Goal: Contribute content: Add original content to the website for others to see

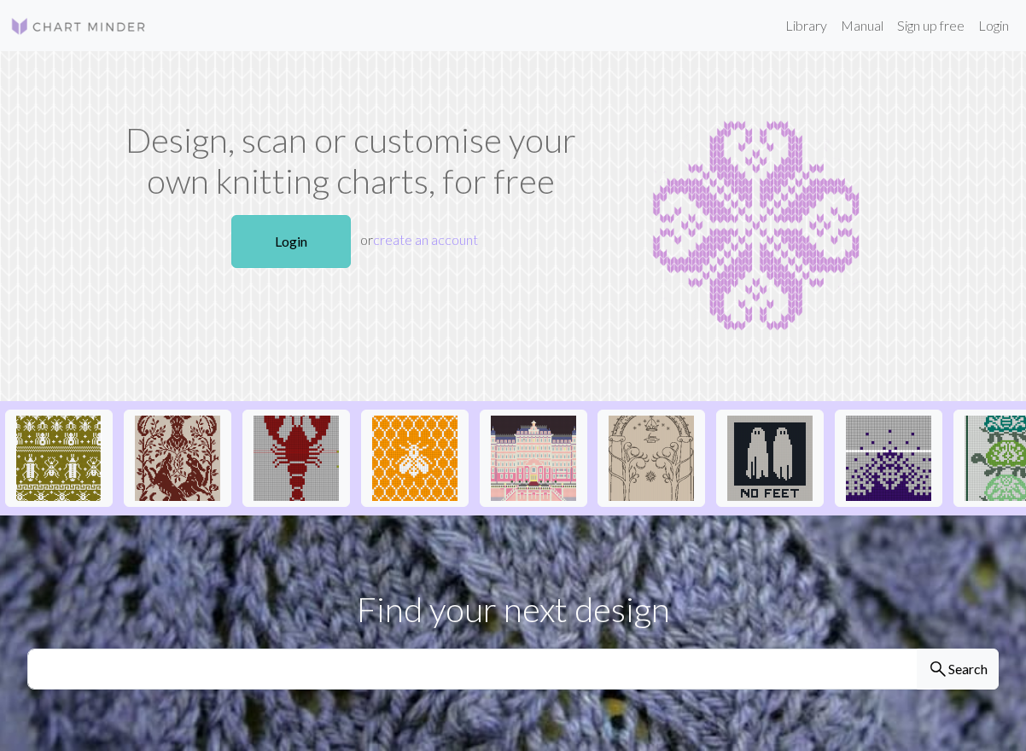
click at [280, 238] on link "Login" at bounding box center [291, 241] width 120 height 53
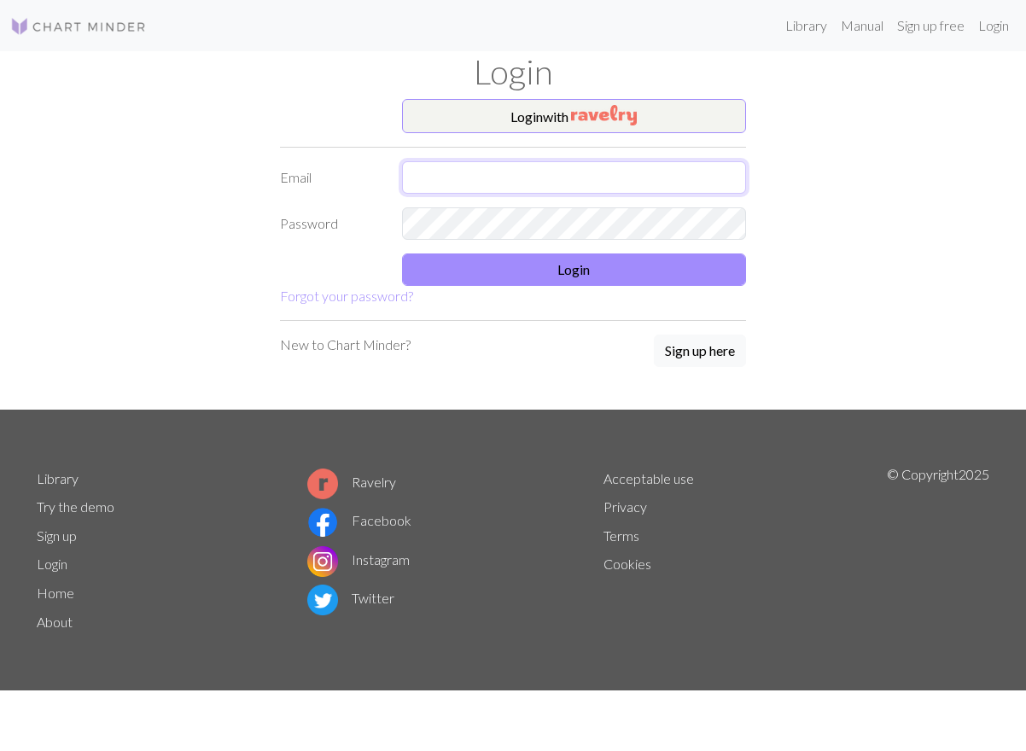
click at [480, 185] on input "text" at bounding box center [574, 177] width 345 height 32
click at [0, 751] on com-1password-button at bounding box center [0, 751] width 0 height 0
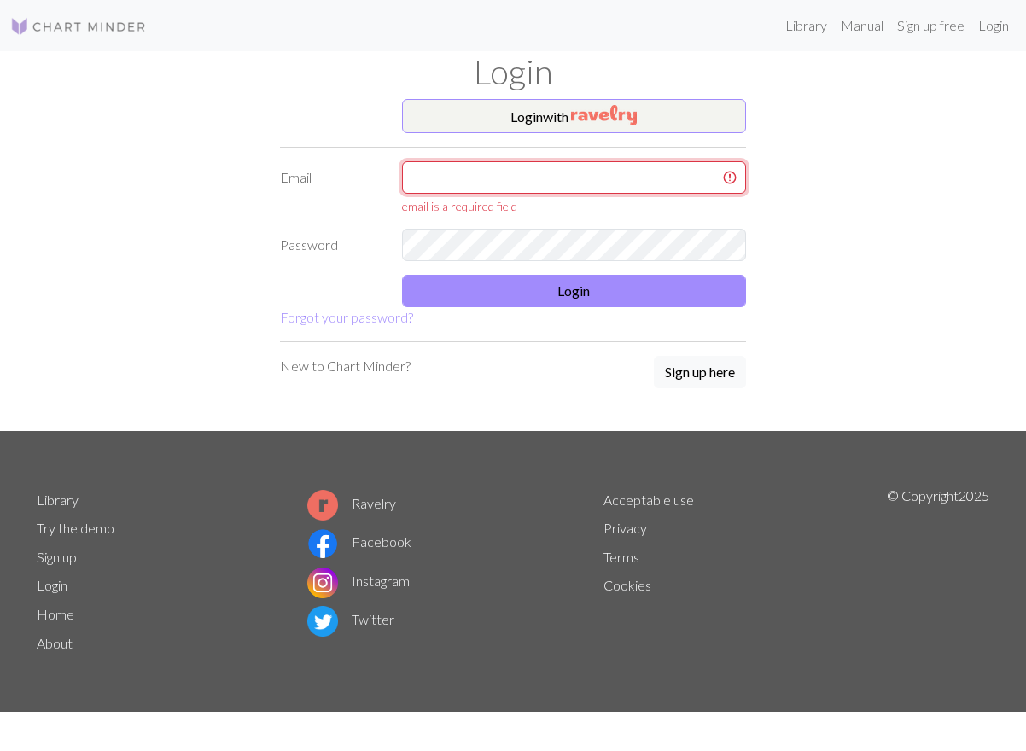
type input "[EMAIL_ADDRESS][DOMAIN_NAME]"
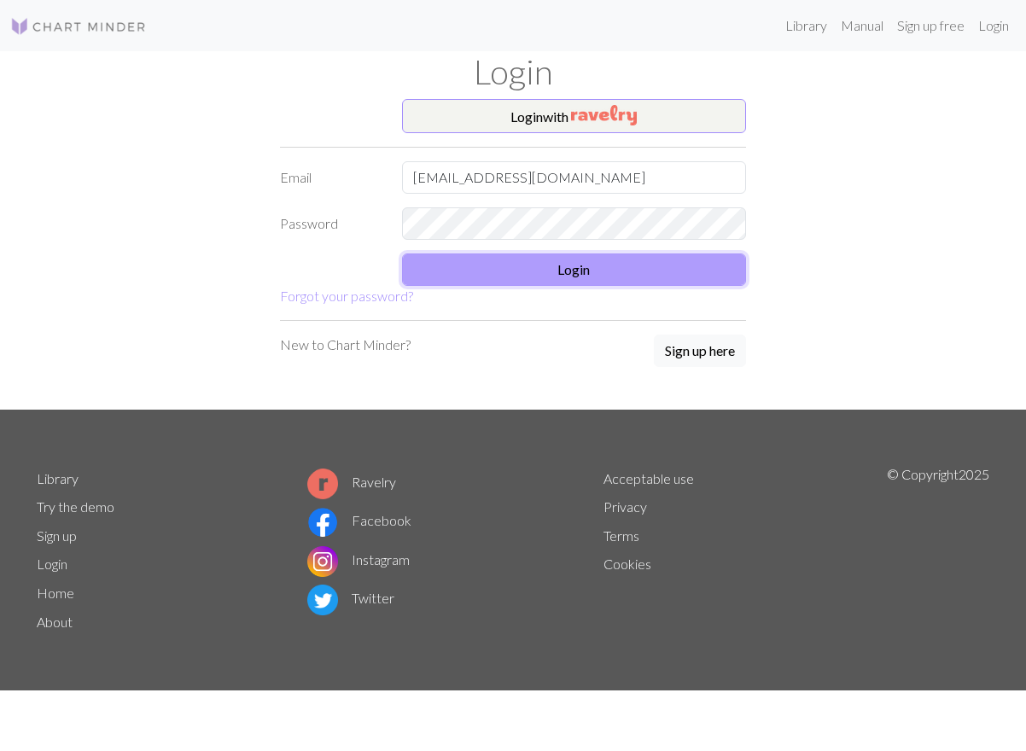
click at [538, 273] on button "Login" at bounding box center [574, 270] width 345 height 32
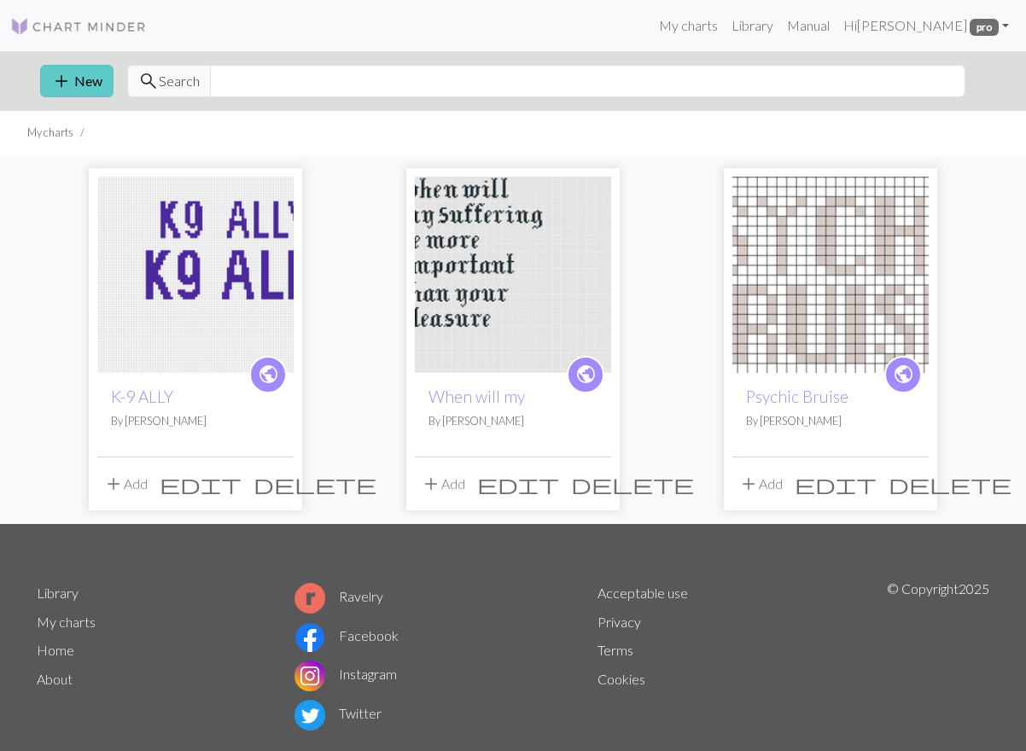
click at [86, 89] on button "add New" at bounding box center [76, 81] width 73 height 32
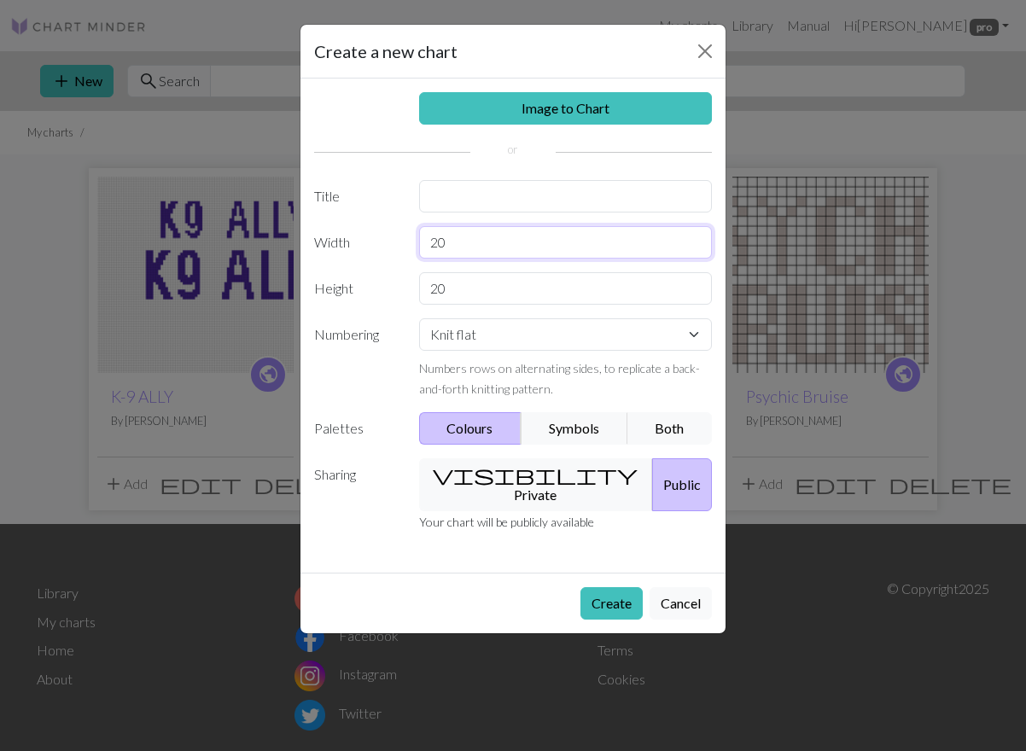
drag, startPoint x: 459, startPoint y: 243, endPoint x: 392, endPoint y: 243, distance: 67.5
click at [392, 243] on div "Width 20" at bounding box center [513, 242] width 418 height 32
type input "7"
type input "130"
drag, startPoint x: 458, startPoint y: 289, endPoint x: 384, endPoint y: 288, distance: 73.4
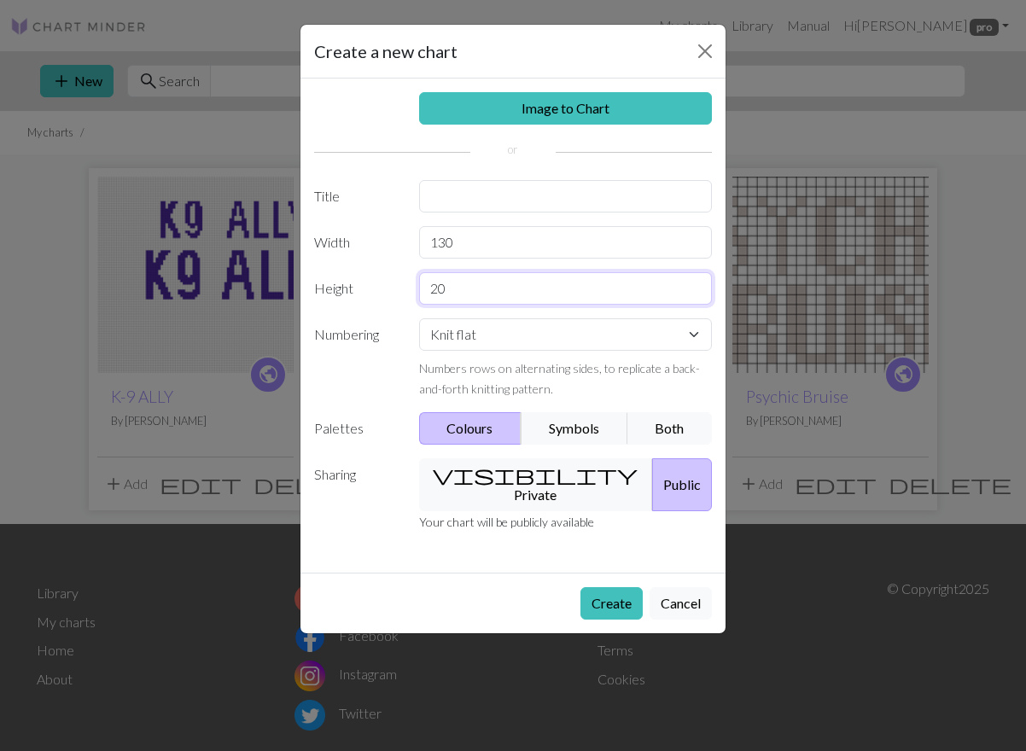
click at [384, 288] on div "Height 20" at bounding box center [513, 288] width 418 height 32
type input "80"
click at [534, 476] on button "visibility Private" at bounding box center [536, 485] width 235 height 53
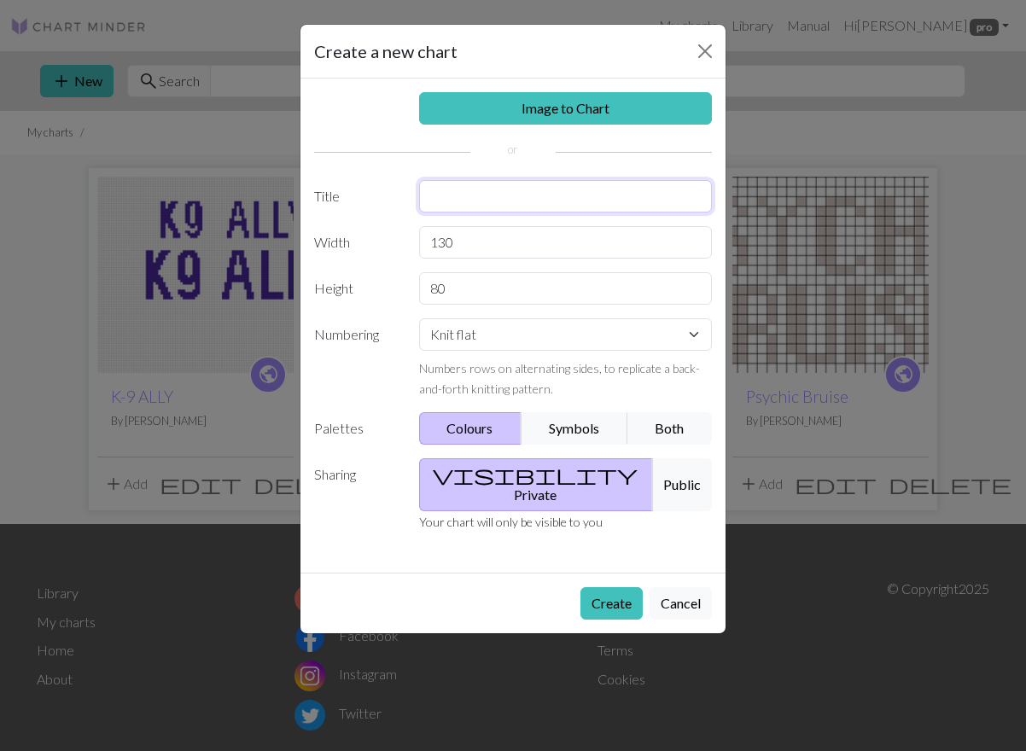
click at [515, 198] on input "text" at bounding box center [566, 196] width 294 height 32
type input "when gazes lock"
click at [599, 587] on button "Create" at bounding box center [612, 603] width 62 height 32
